Goal: Transaction & Acquisition: Purchase product/service

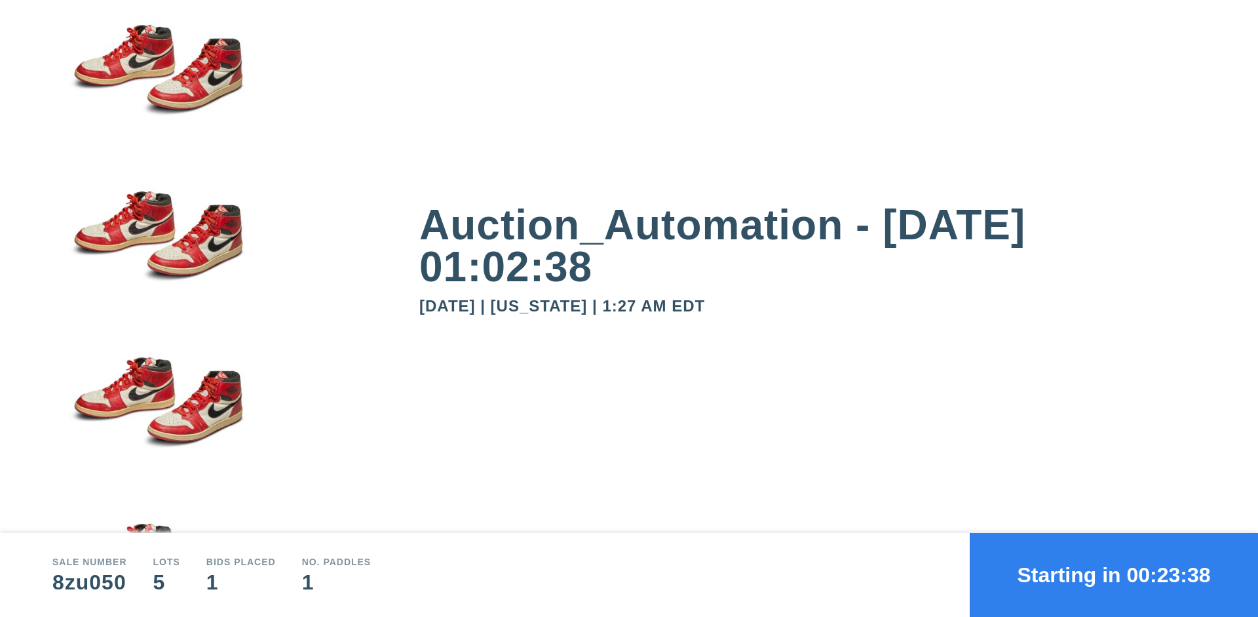
click at [1114, 575] on button "Starting in 00:23:38" at bounding box center [1114, 575] width 288 height 84
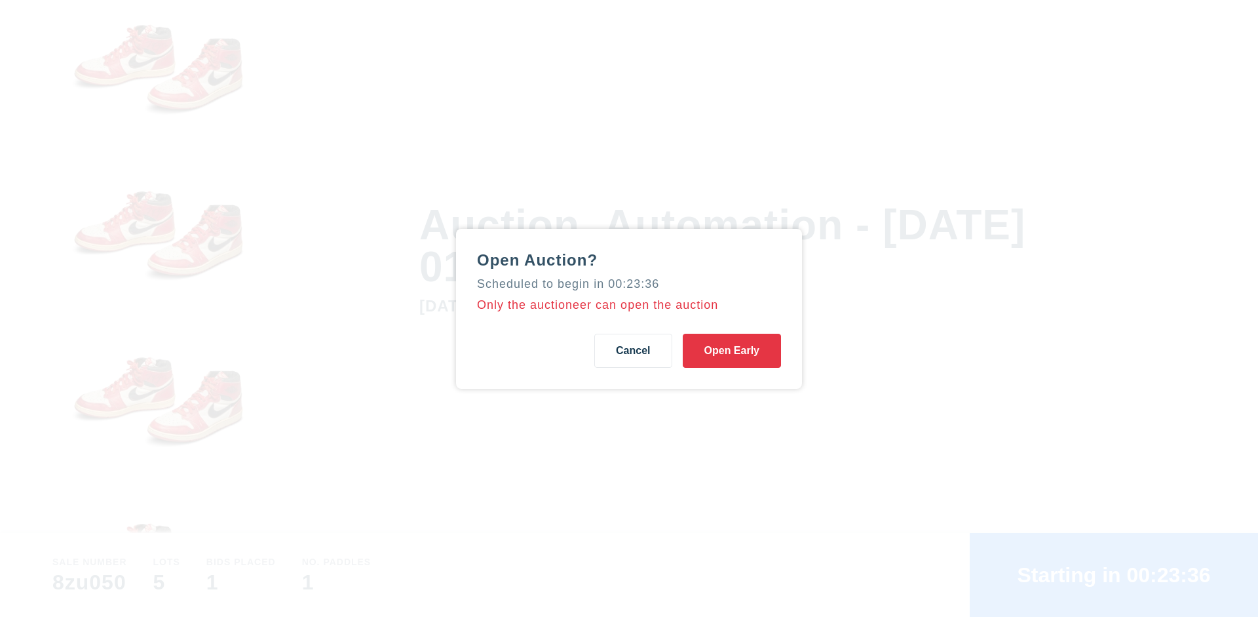
click at [732, 350] on button "Open Early" at bounding box center [732, 351] width 98 height 34
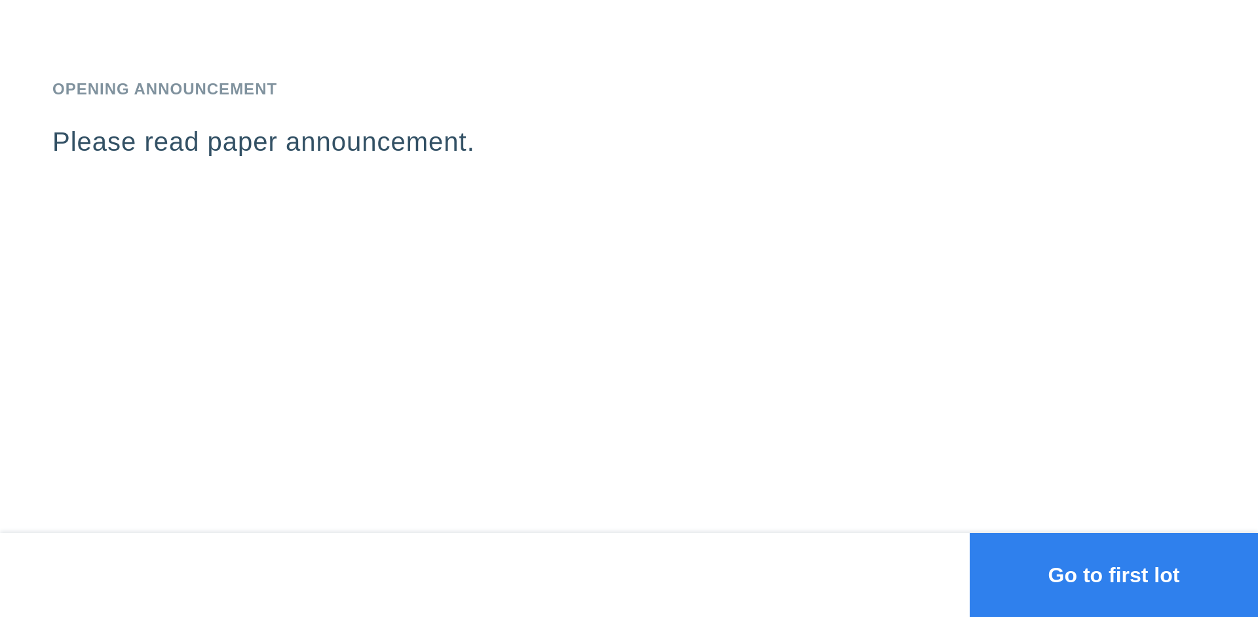
click at [1114, 575] on button "Go to first lot" at bounding box center [1114, 575] width 288 height 84
